Goal: Task Accomplishment & Management: Manage account settings

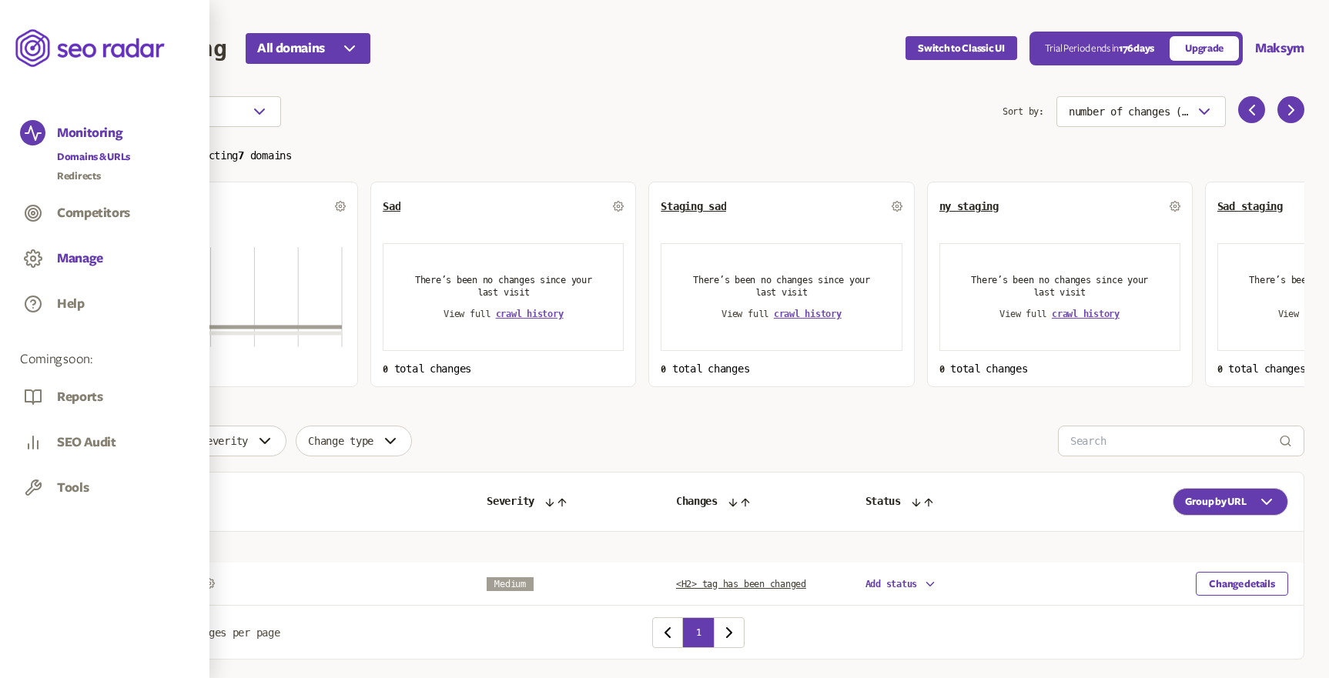
click at [81, 258] on button "Manage" at bounding box center [80, 258] width 46 height 17
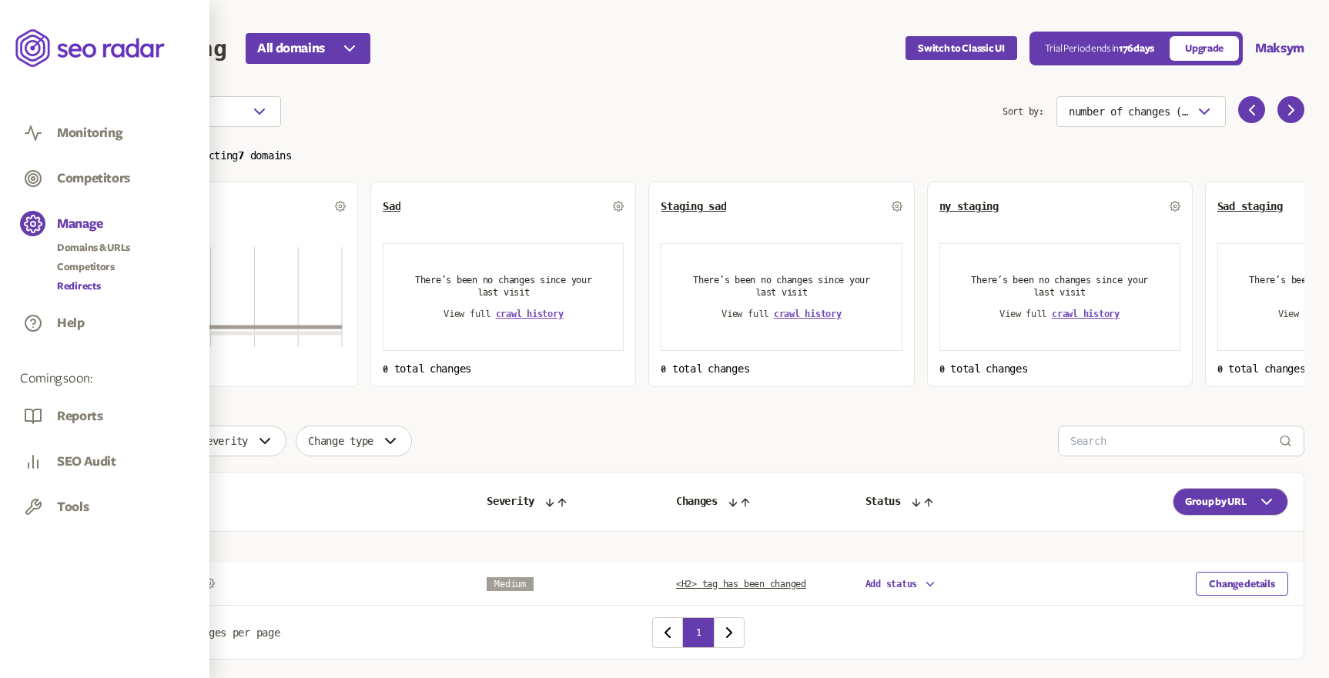
click at [94, 285] on link "Redirects" at bounding box center [93, 286] width 73 height 15
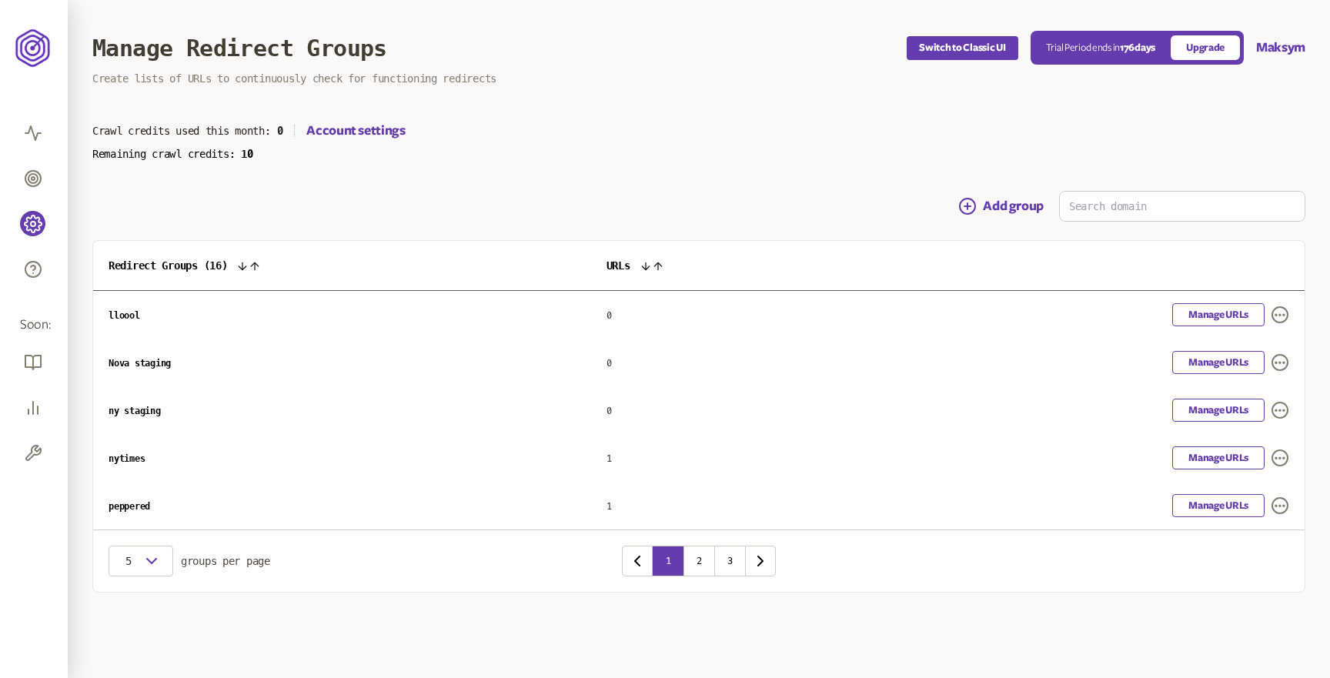
click at [130, 316] on span "lloool" at bounding box center [125, 315] width 32 height 11
click at [169, 319] on td "lloool" at bounding box center [342, 315] width 498 height 49
click at [872, 148] on p "Remaining crawl credits: 10" at bounding box center [698, 154] width 1213 height 12
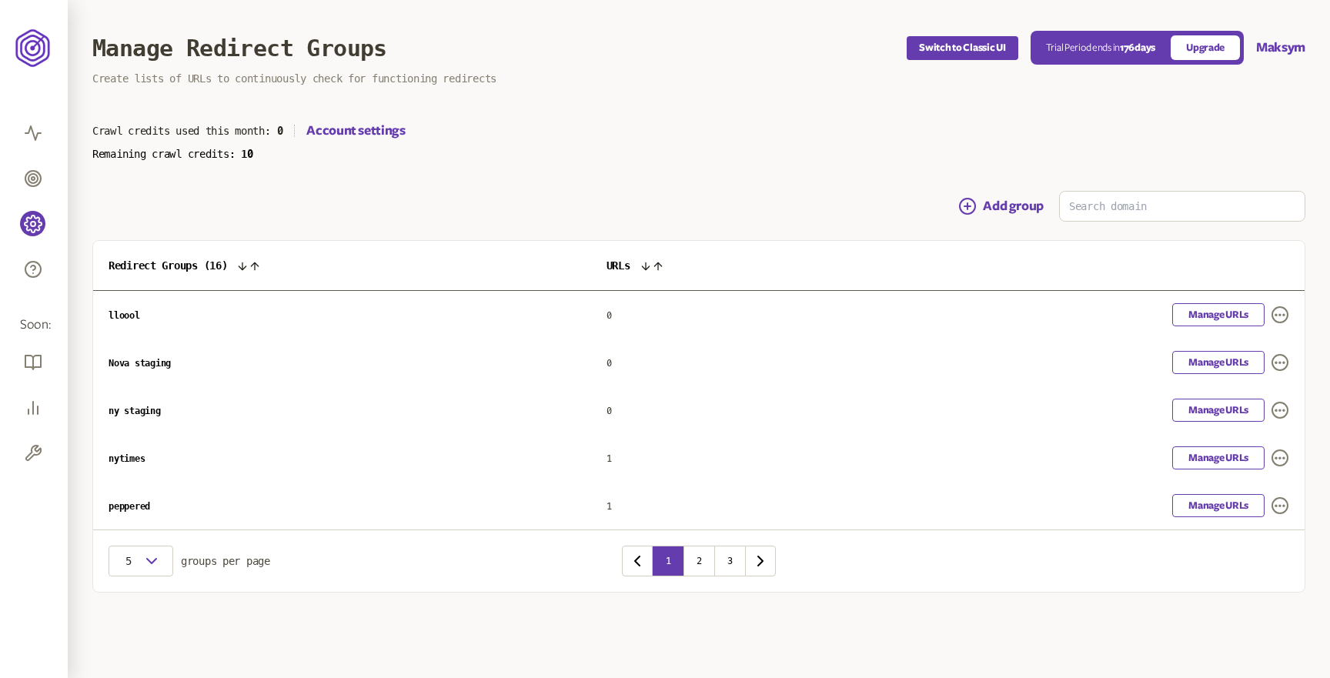
click at [845, 156] on p "Remaining crawl credits: 10" at bounding box center [698, 154] width 1213 height 12
